Goal: Information Seeking & Learning: Learn about a topic

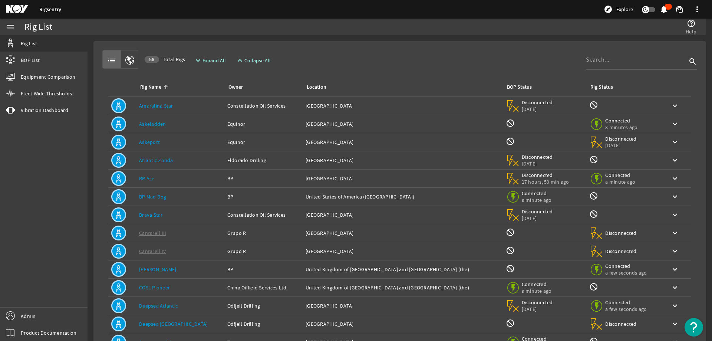
click at [595, 58] on input at bounding box center [636, 59] width 101 height 9
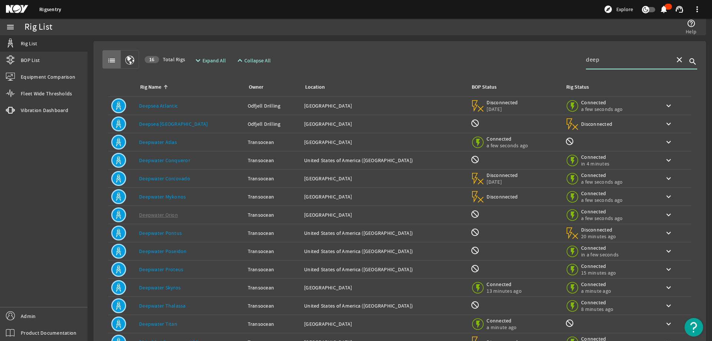
type input "deep"
click at [155, 268] on link "Deepwater Proteus" at bounding box center [161, 269] width 44 height 7
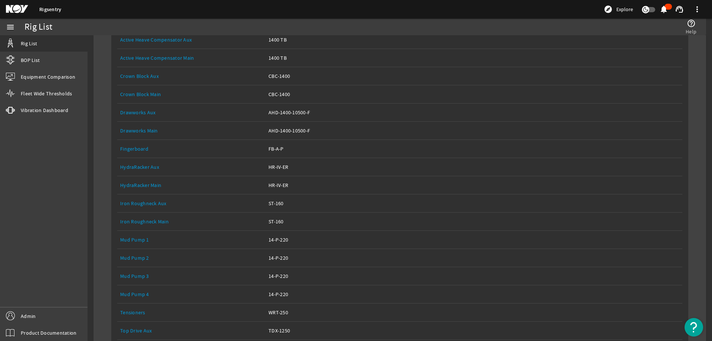
scroll to position [297, 0]
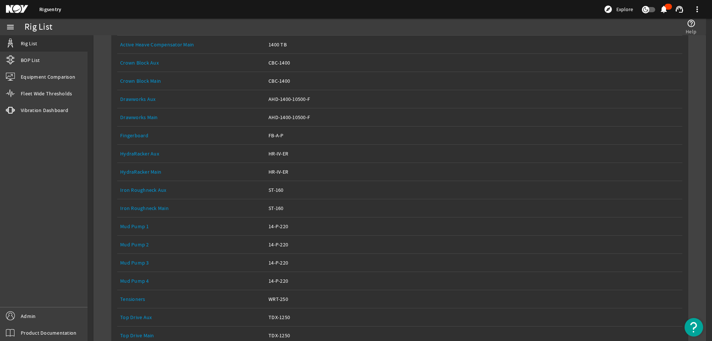
click at [131, 98] on link "Drawworks Aux" at bounding box center [137, 99] width 35 height 7
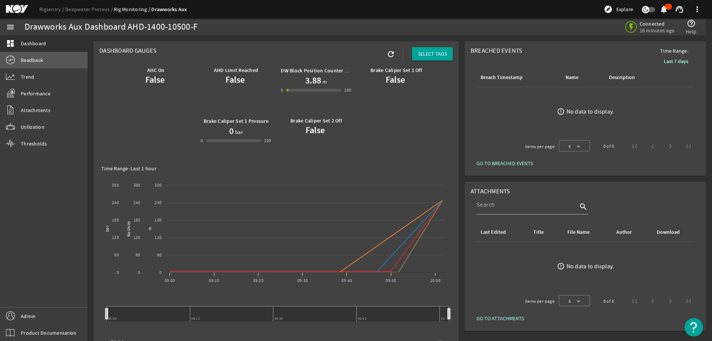
click at [32, 58] on span "Readback" at bounding box center [32, 59] width 22 height 7
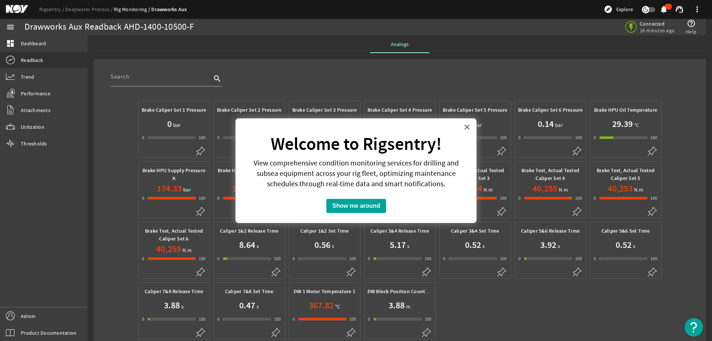
click at [466, 126] on button "×" at bounding box center [466, 127] width 7 height 12
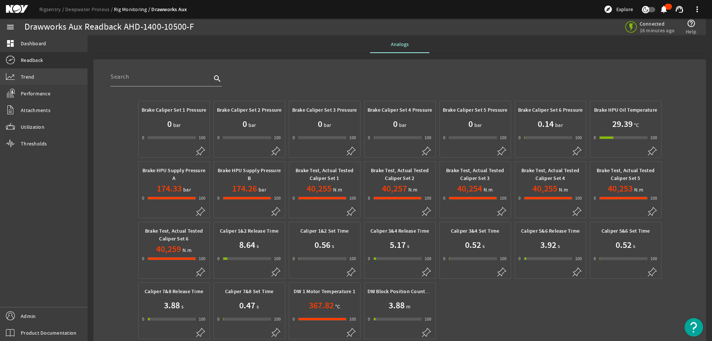
click at [44, 75] on link "Trend" at bounding box center [43, 77] width 87 height 16
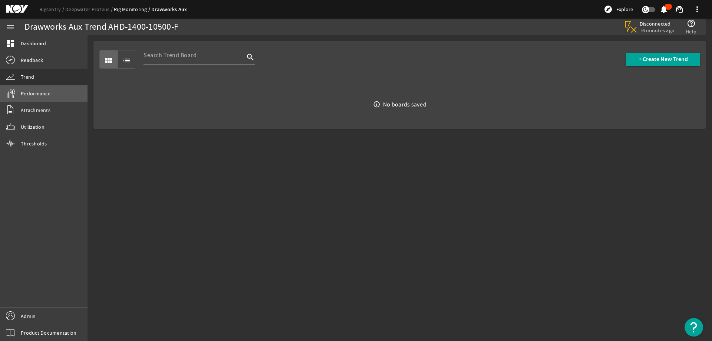
click at [46, 95] on span "Performance" at bounding box center [36, 93] width 30 height 7
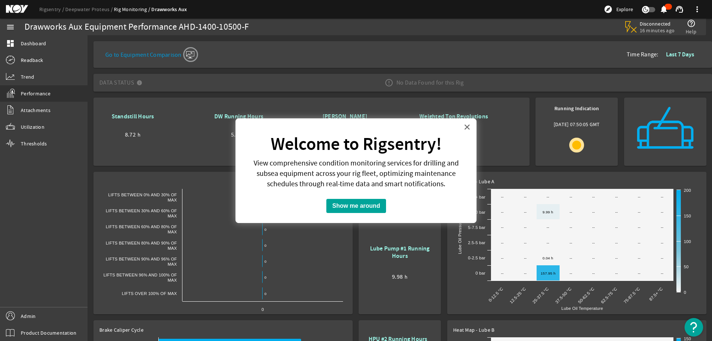
click at [466, 126] on button "×" at bounding box center [466, 127] width 7 height 12
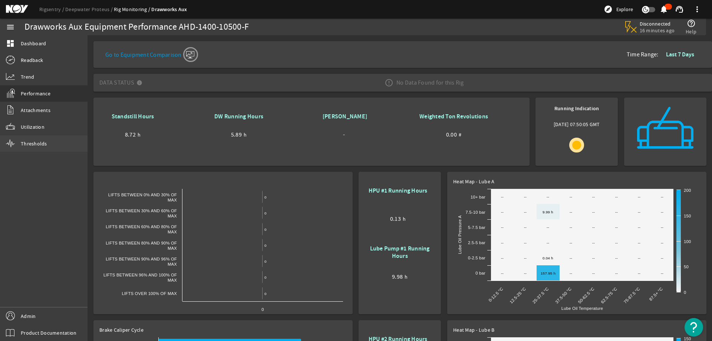
click at [42, 143] on span "Thresholds" at bounding box center [34, 143] width 26 height 7
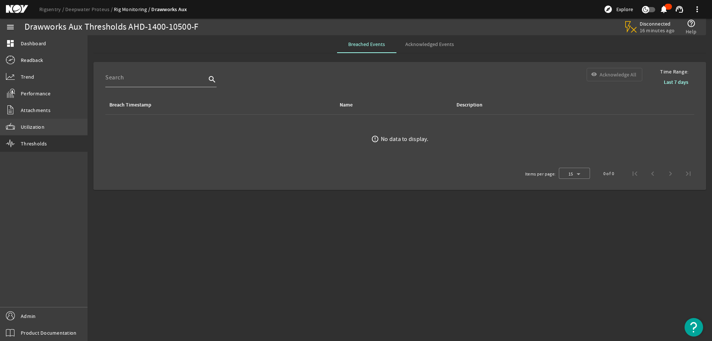
click at [41, 126] on span "Utilization" at bounding box center [33, 126] width 24 height 7
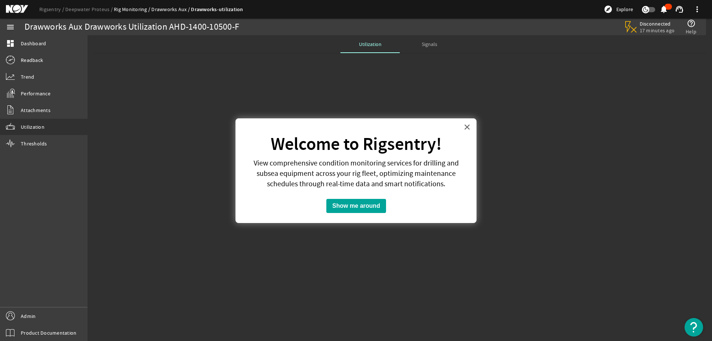
click at [467, 126] on button "×" at bounding box center [466, 127] width 7 height 12
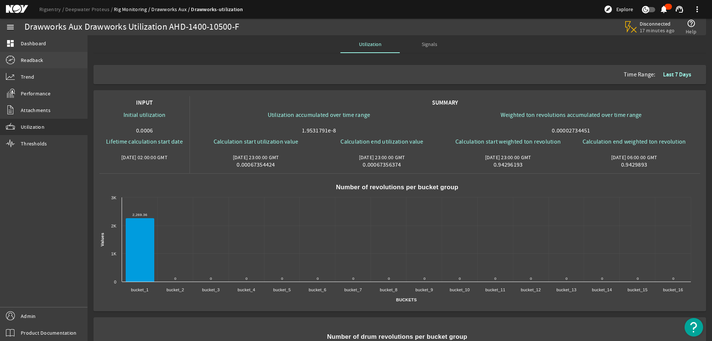
click at [36, 59] on span "Readback" at bounding box center [32, 59] width 22 height 7
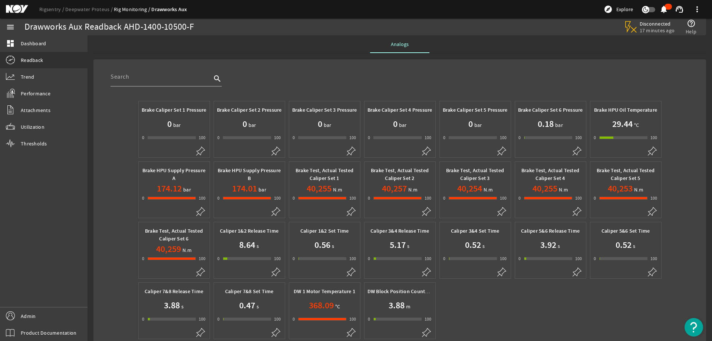
scroll to position [37, 0]
